Goal: Task Accomplishment & Management: Use online tool/utility

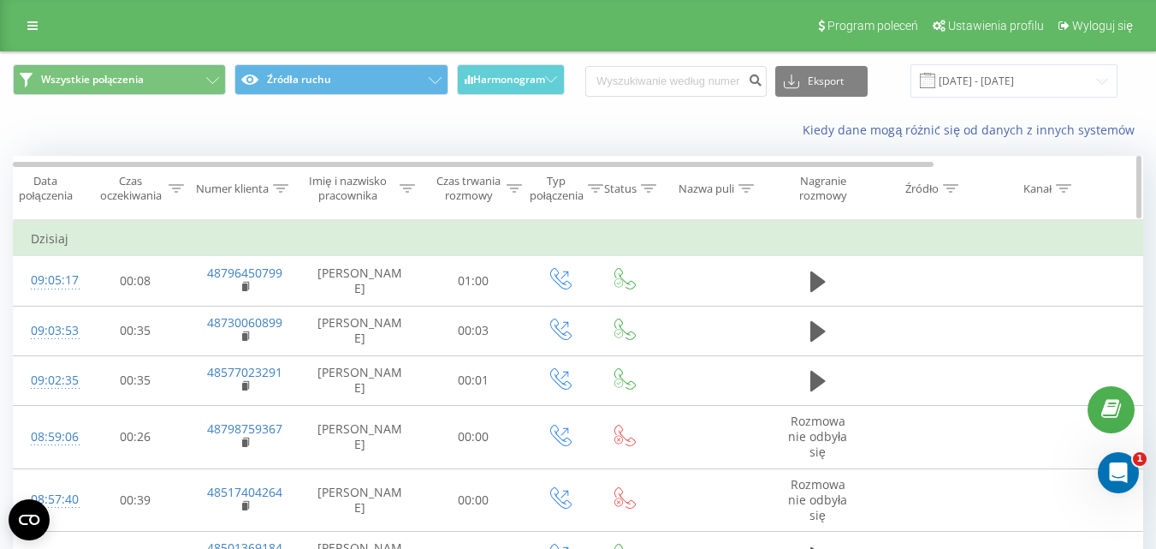
click at [510, 192] on div at bounding box center [514, 188] width 15 height 15
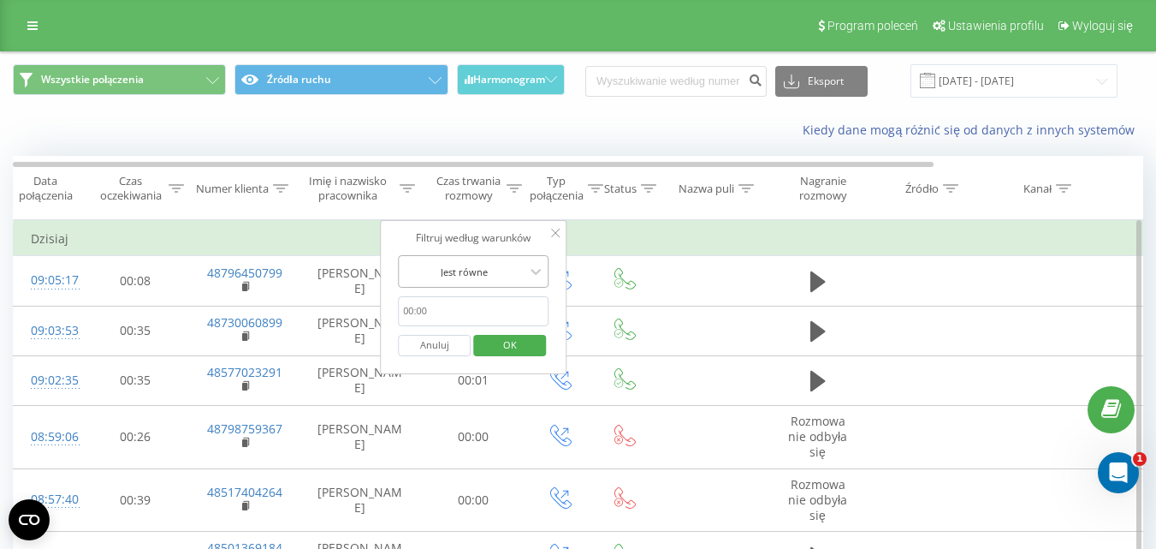
click at [504, 257] on div "Jest równe" at bounding box center [473, 271] width 151 height 33
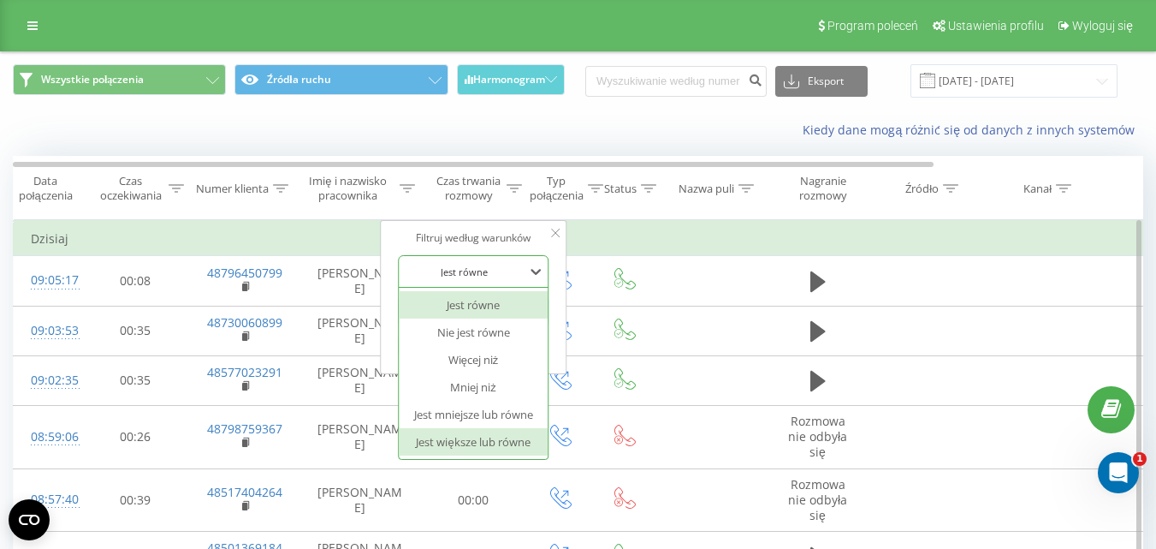
click at [476, 438] on div "Jest większe lub równe" at bounding box center [473, 441] width 149 height 27
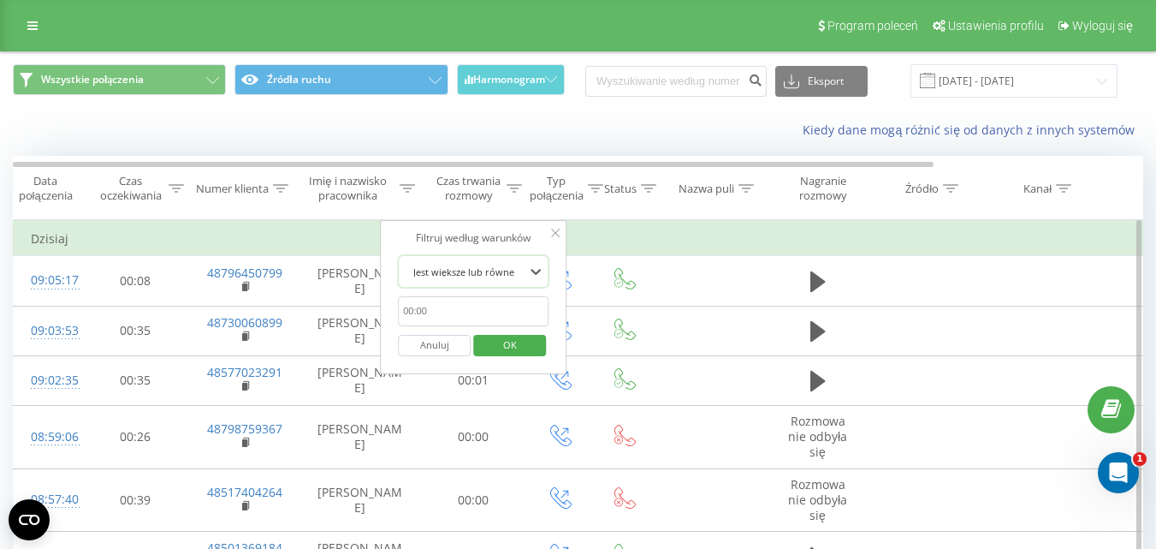
click at [516, 325] on input "text" at bounding box center [473, 311] width 151 height 30
type input "00:20"
click at [513, 347] on span "OK" at bounding box center [510, 344] width 48 height 27
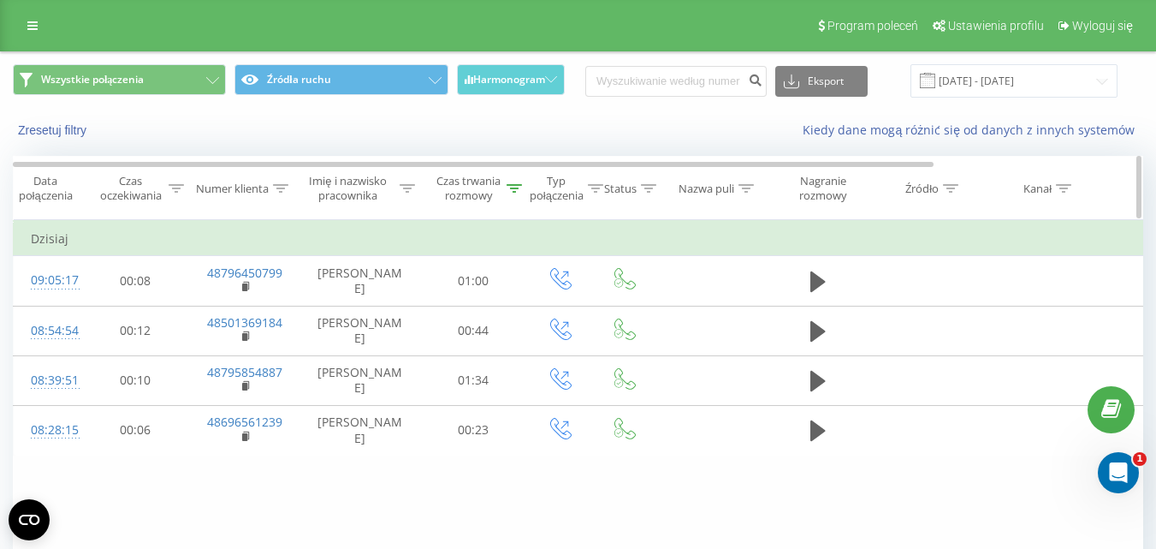
click at [525, 193] on span "Typ połączenia" at bounding box center [562, 188] width 82 height 29
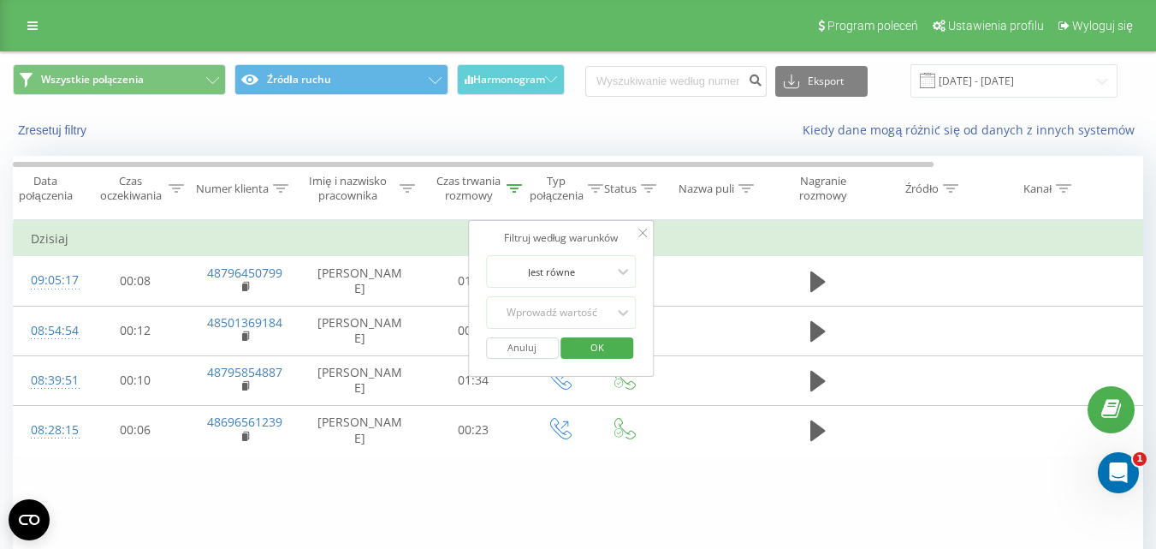
click at [522, 348] on button "Anuluj" at bounding box center [522, 347] width 73 height 21
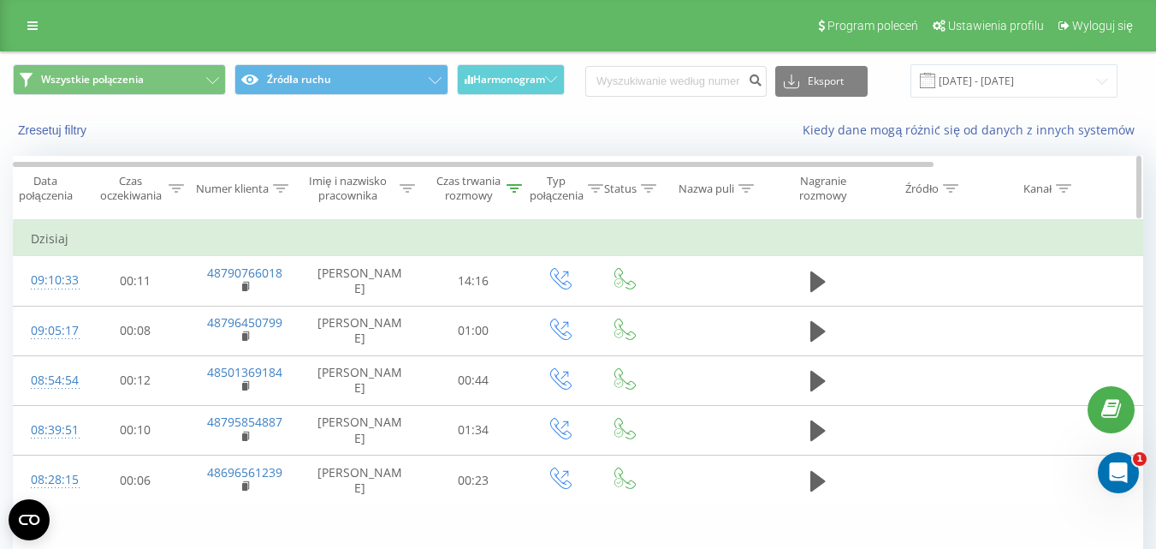
click at [522, 191] on span "Typ połączenia" at bounding box center [562, 188] width 82 height 29
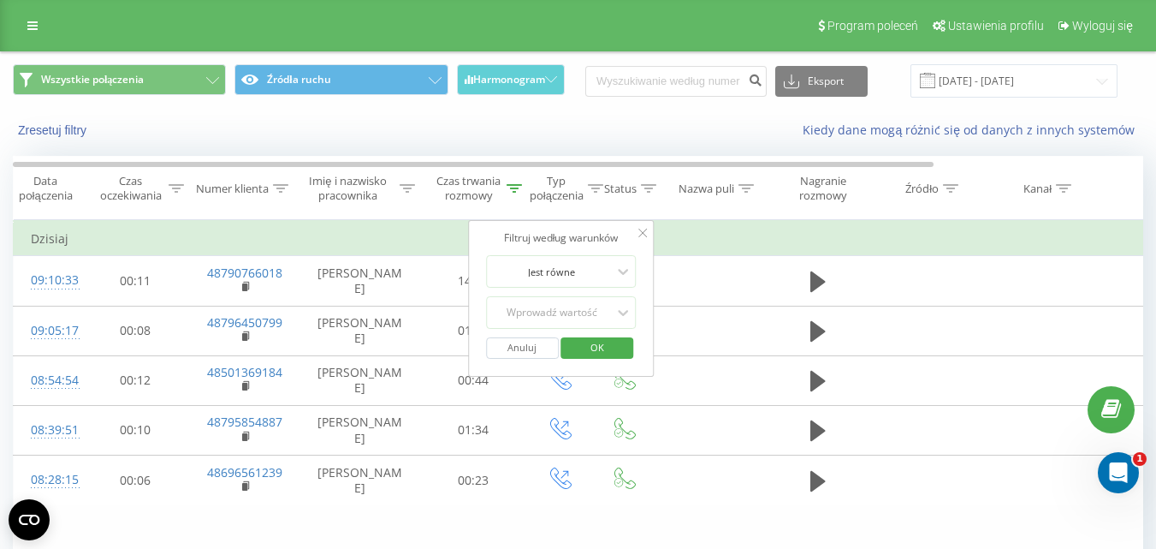
click at [511, 351] on button "Anuluj" at bounding box center [522, 347] width 73 height 21
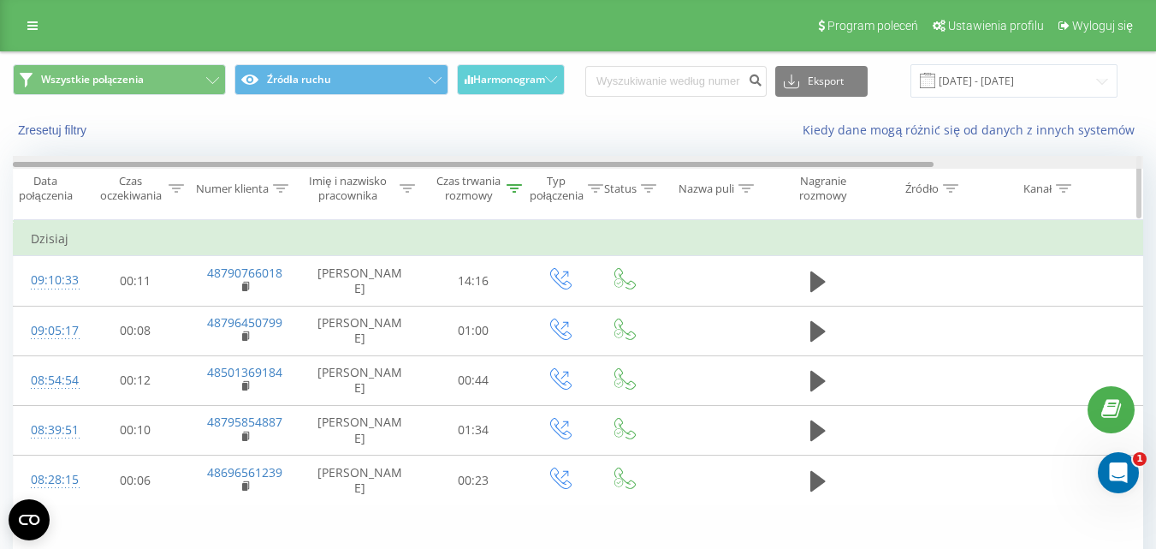
click at [514, 169] on div at bounding box center [578, 162] width 1131 height 13
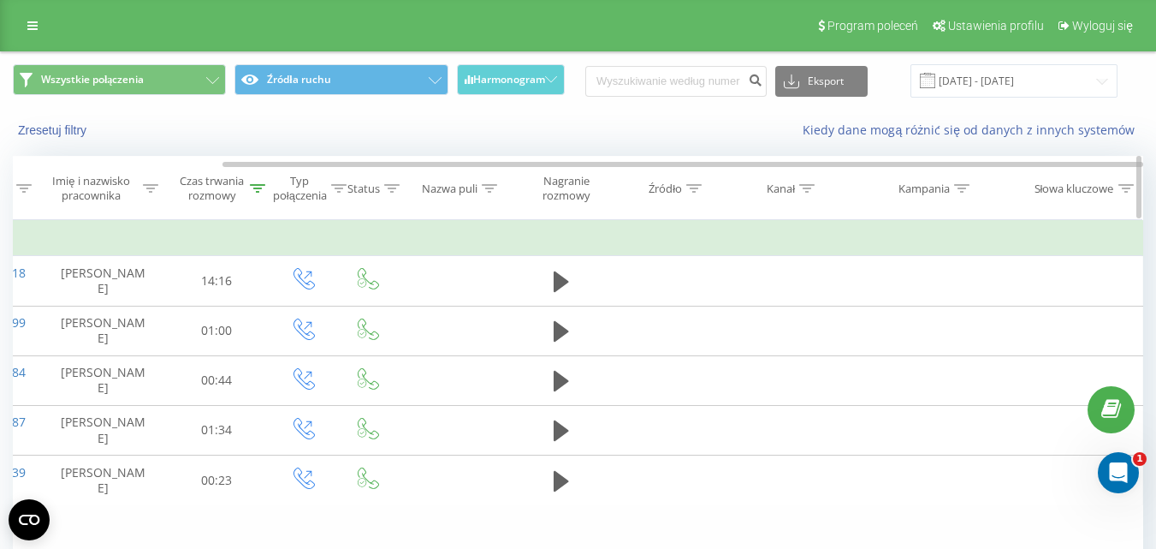
click at [254, 193] on div at bounding box center [257, 188] width 15 height 15
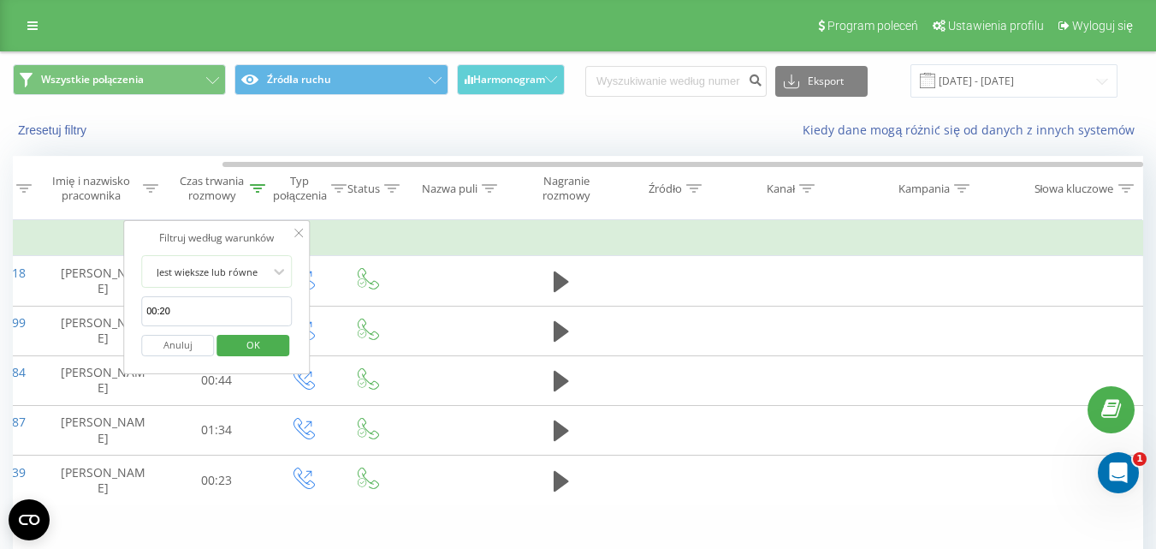
click at [180, 337] on button "Anuluj" at bounding box center [177, 345] width 73 height 21
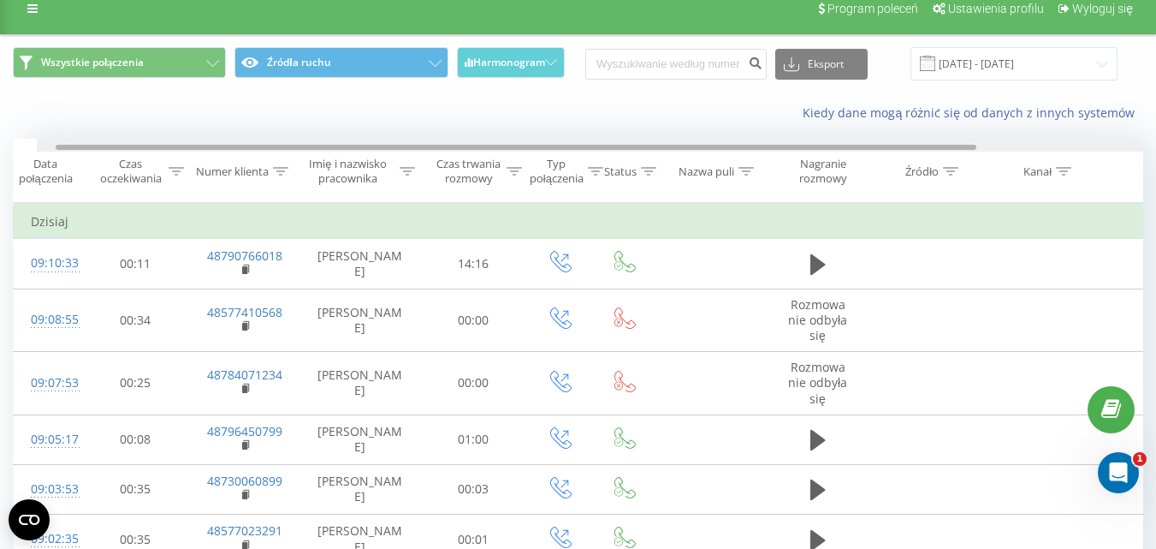
drag, startPoint x: 703, startPoint y: 149, endPoint x: 350, endPoint y: 163, distance: 352.9
click at [350, 163] on div "Data połączenia Czas oczekiwania Numer klienta Imię i nazwisko pracownika Czas …" at bounding box center [578, 171] width 1131 height 64
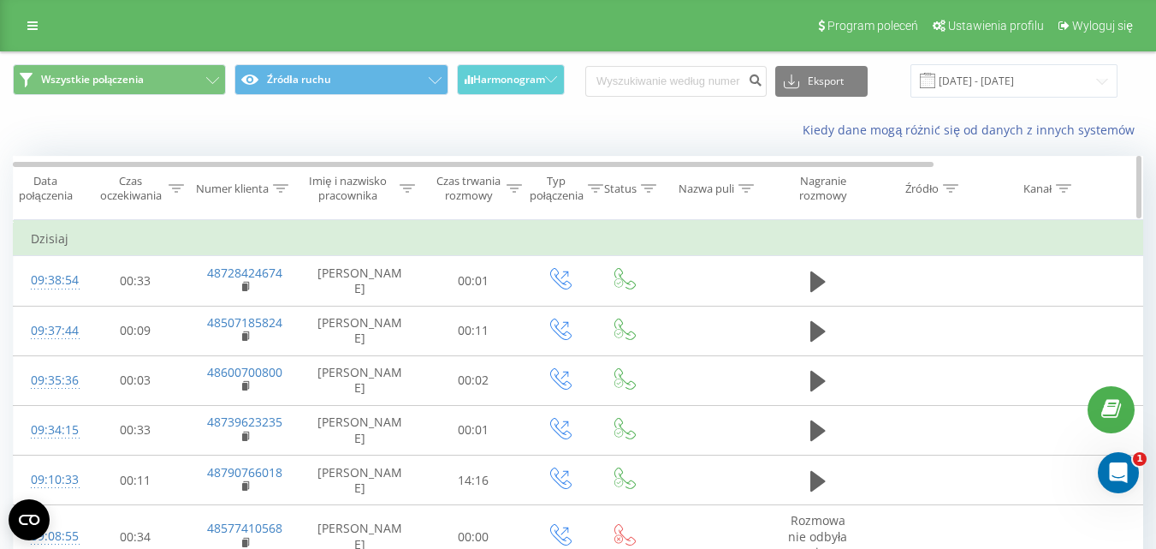
click at [495, 181] on div "Czas trwania rozmowy" at bounding box center [469, 188] width 68 height 29
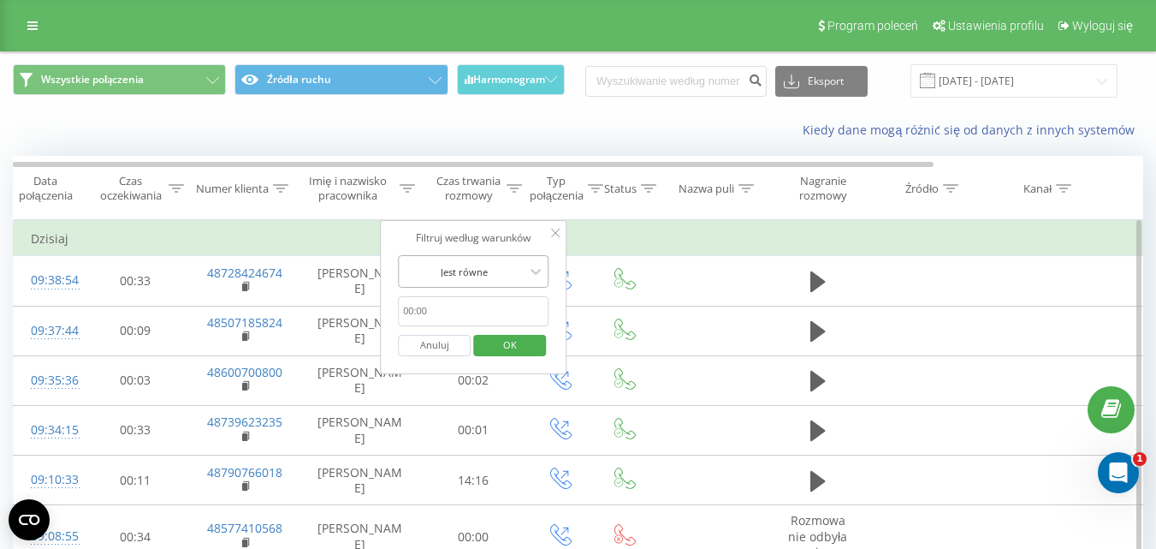
click at [496, 284] on div "Jest równe" at bounding box center [473, 271] width 151 height 33
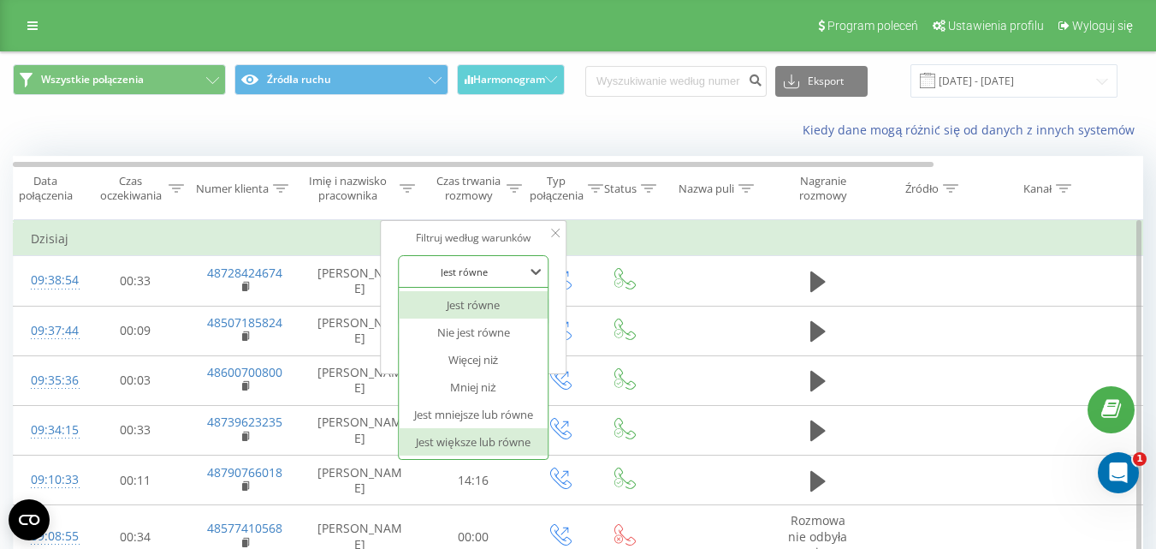
click at [502, 431] on div "Jest większe lub równe" at bounding box center [473, 441] width 149 height 27
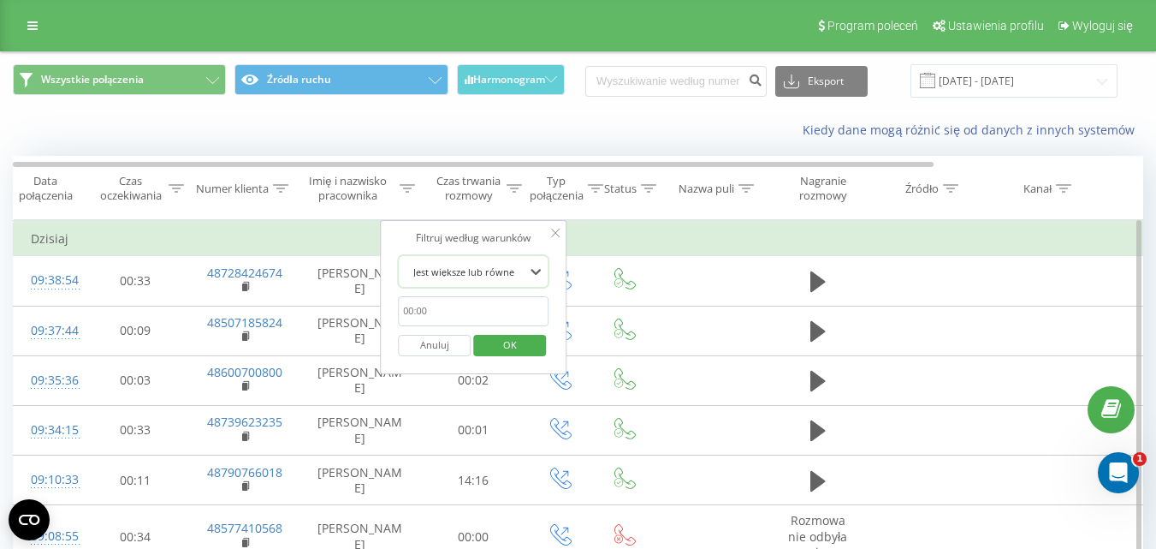
click at [502, 312] on input "text" at bounding box center [473, 311] width 151 height 30
type input "00:20"
click at [517, 346] on span "OK" at bounding box center [510, 344] width 48 height 27
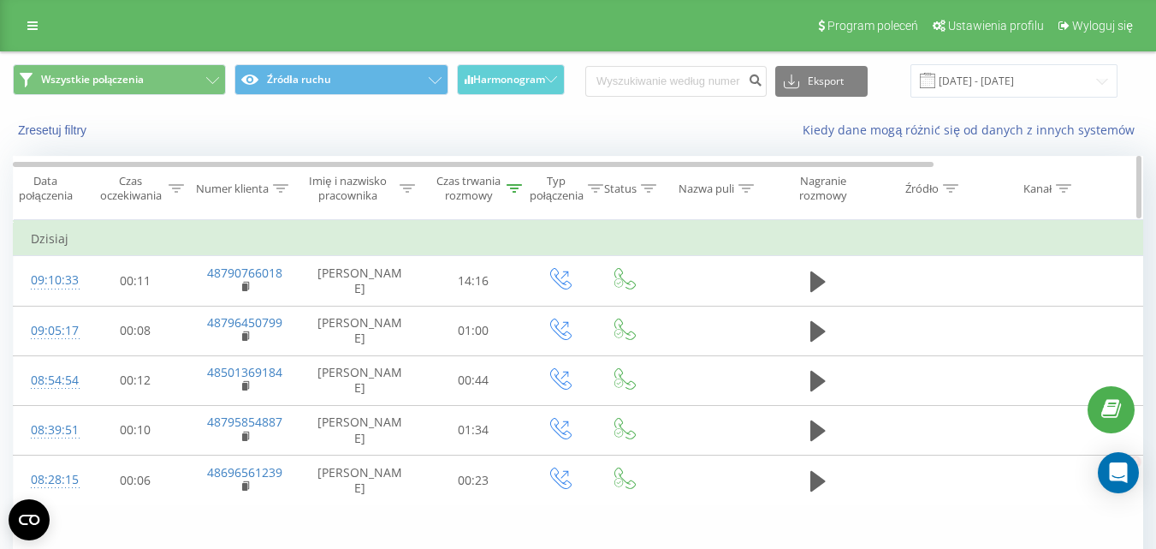
click at [508, 192] on icon at bounding box center [514, 188] width 15 height 9
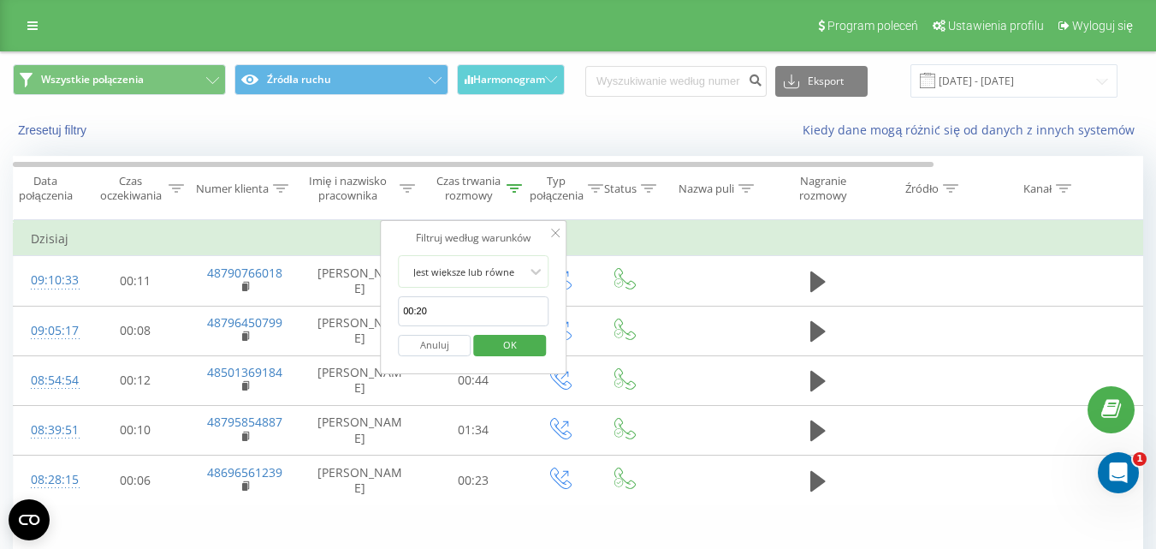
click at [419, 342] on button "Anuluj" at bounding box center [434, 345] width 73 height 21
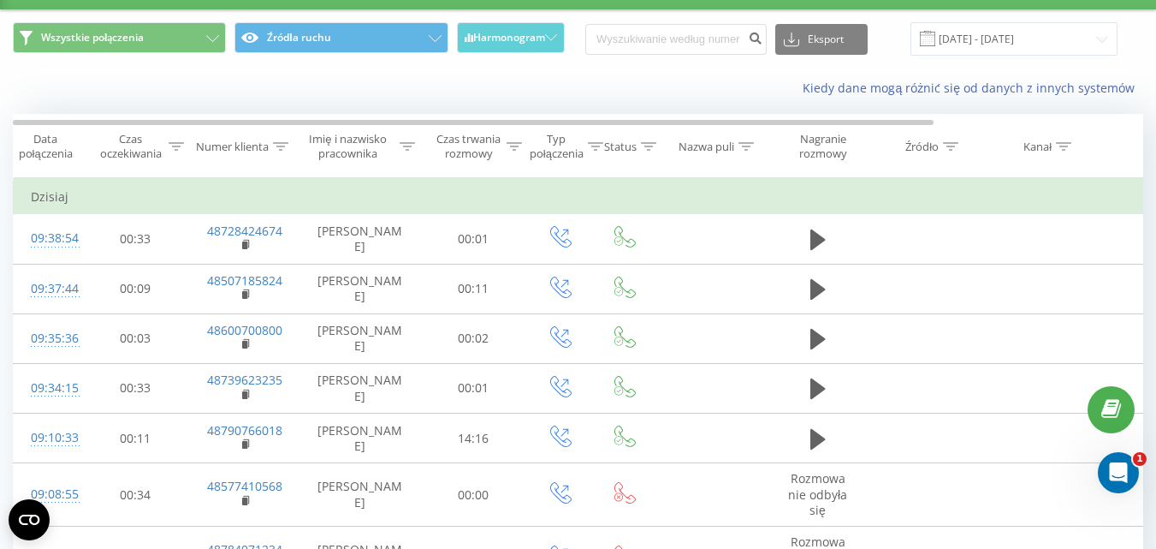
scroll to position [320, 0]
